Goal: Navigation & Orientation: Find specific page/section

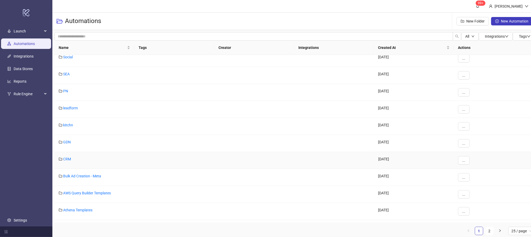
scroll to position [39, 0]
click at [65, 141] on link "GDN" at bounding box center [67, 142] width 8 height 4
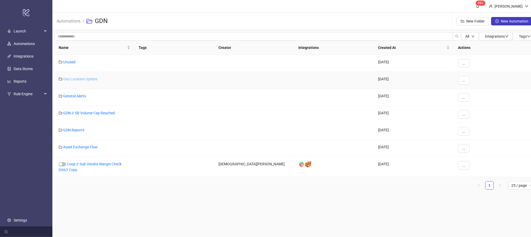
click at [84, 78] on link "Geo Location Update" at bounding box center [80, 79] width 34 height 4
click at [80, 113] on link "GDN // SR Volume Cap Reached" at bounding box center [89, 113] width 52 height 4
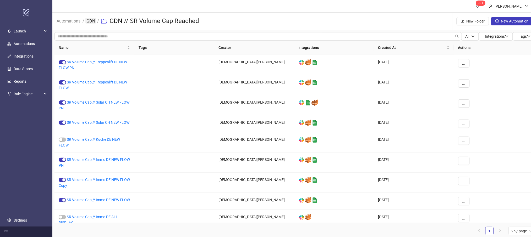
click at [91, 23] on link "GDN" at bounding box center [90, 21] width 11 height 6
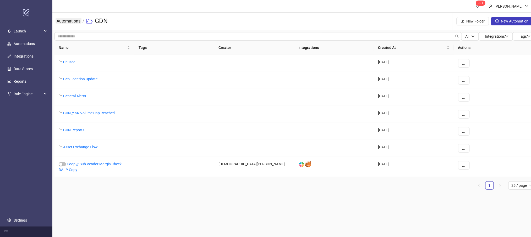
click at [76, 19] on link "Automations" at bounding box center [69, 21] width 26 height 6
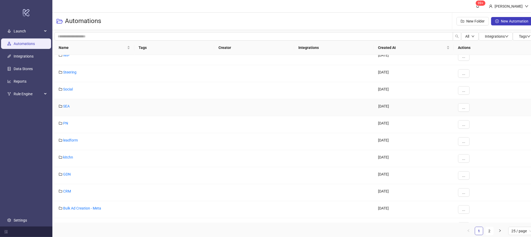
scroll to position [7, 0]
click at [65, 176] on link "GDN" at bounding box center [67, 175] width 8 height 4
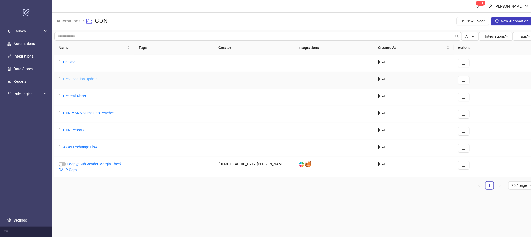
click at [74, 78] on link "Geo Location Update" at bounding box center [80, 79] width 34 height 4
click at [66, 97] on link "General Alerts" at bounding box center [74, 96] width 23 height 4
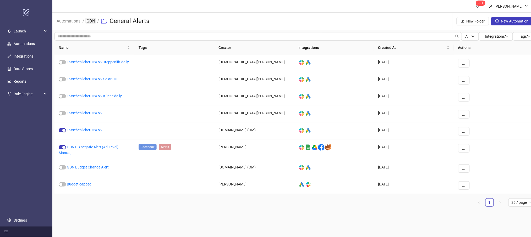
click at [87, 21] on link "GDN" at bounding box center [90, 21] width 11 height 6
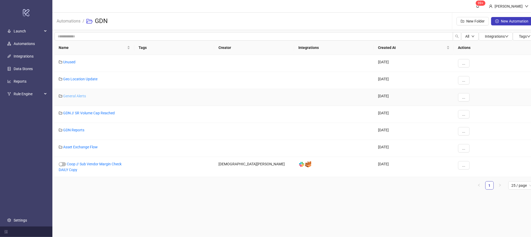
click at [79, 96] on link "General Alerts" at bounding box center [74, 96] width 23 height 4
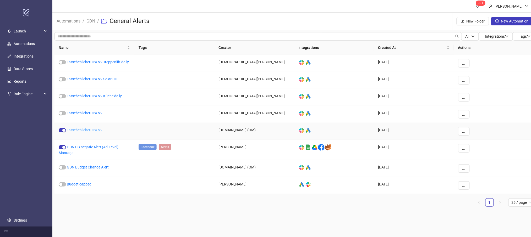
click at [79, 130] on link "TatscächlicherCPA V2" at bounding box center [85, 130] width 36 height 4
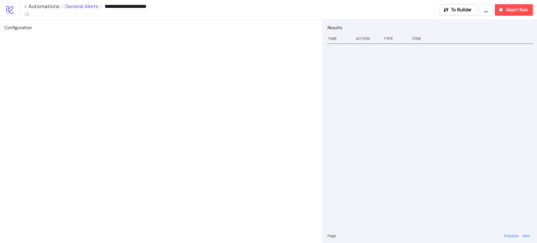
click at [93, 3] on span "General Alerts" at bounding box center [80, 6] width 35 height 7
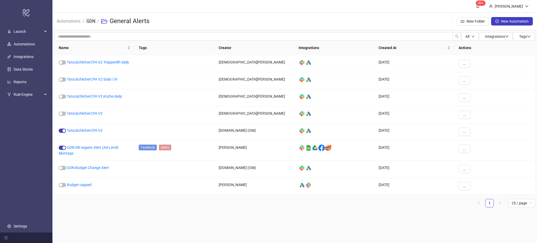
click at [93, 21] on link "GDN" at bounding box center [90, 21] width 11 height 6
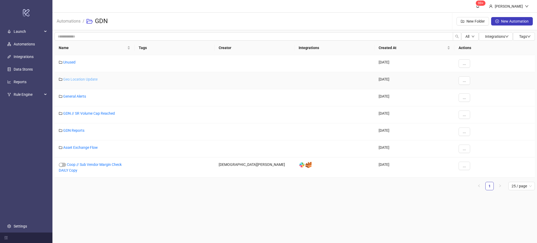
click at [74, 78] on link "Geo Location Update" at bounding box center [80, 79] width 34 height 4
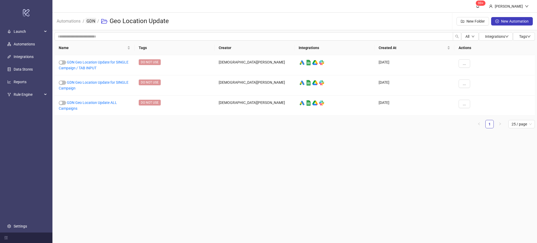
click at [91, 21] on link "GDN" at bounding box center [90, 21] width 11 height 6
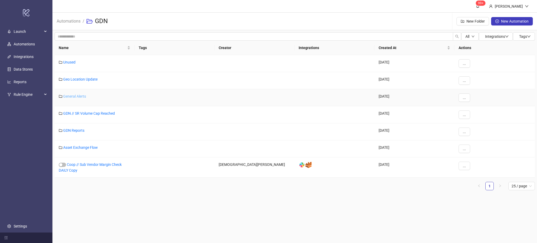
click at [72, 97] on link "General Alerts" at bounding box center [74, 96] width 23 height 4
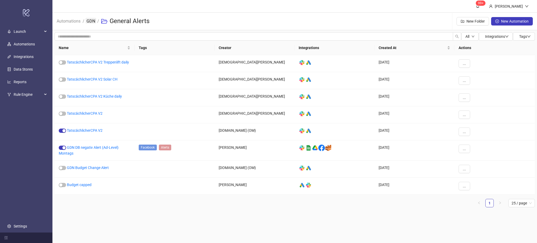
click at [91, 21] on link "GDN" at bounding box center [90, 21] width 11 height 6
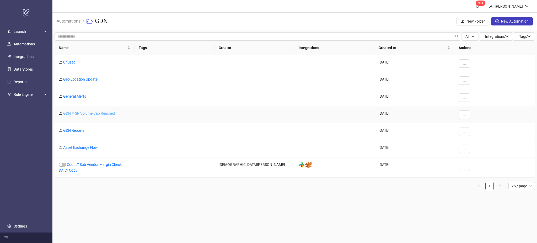
click at [86, 114] on link "GDN // SR Volume Cap Reached" at bounding box center [89, 113] width 52 height 4
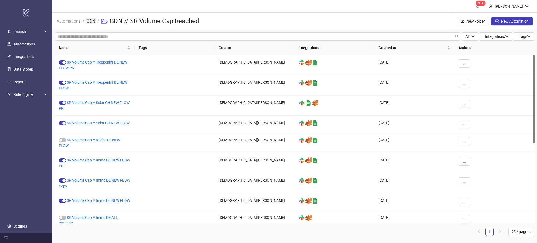
click at [91, 21] on link "GDN" at bounding box center [90, 21] width 11 height 6
